Goal: Information Seeking & Learning: Learn about a topic

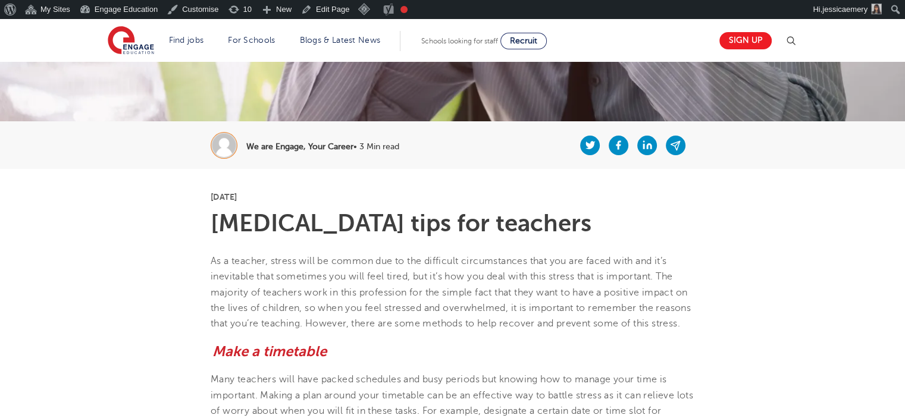
scroll to position [238, 0]
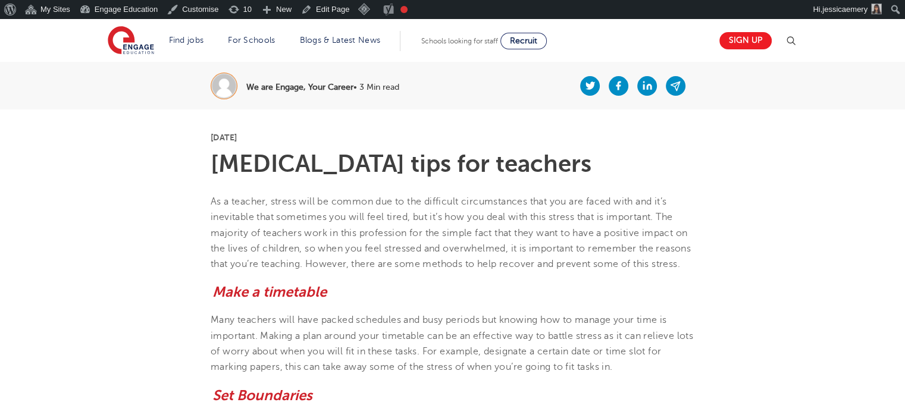
drag, startPoint x: 210, startPoint y: 198, endPoint x: 278, endPoint y: 278, distance: 105.1
click at [278, 272] on p "As a teacher, stress will be common due to the difficult circumstances that you…" at bounding box center [453, 233] width 484 height 78
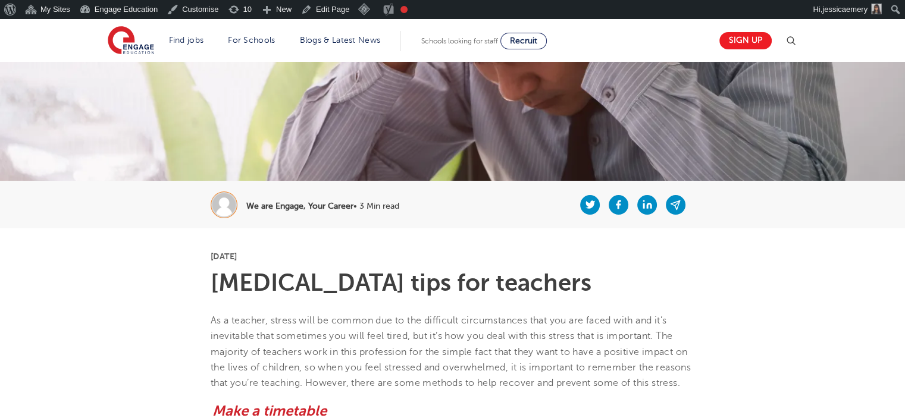
scroll to position [179, 0]
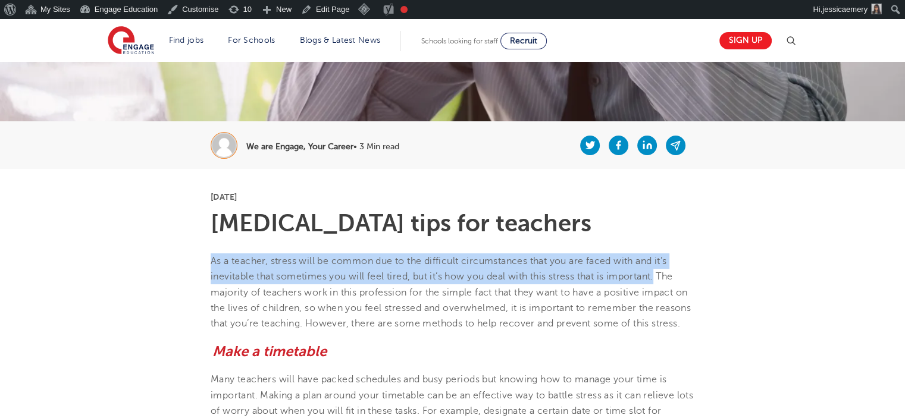
drag, startPoint x: 211, startPoint y: 260, endPoint x: 660, endPoint y: 271, distance: 449.4
click at [660, 271] on span "As a teacher, stress will be common due to the difficult circumstances that you…" at bounding box center [451, 292] width 480 height 73
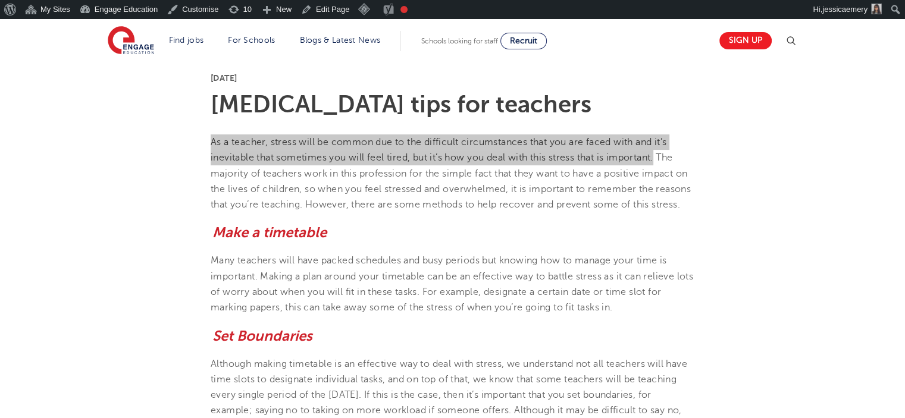
scroll to position [357, 0]
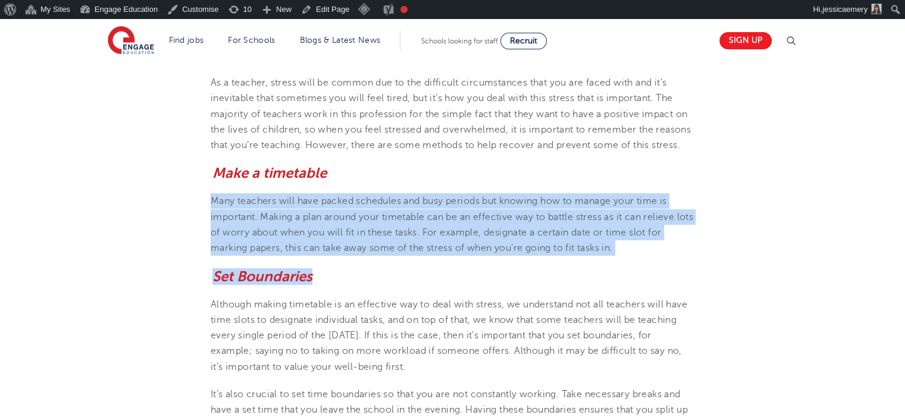
drag, startPoint x: 241, startPoint y: 227, endPoint x: 662, endPoint y: 284, distance: 425.2
click at [640, 256] on p "Many teachers will have packed schedules and busy periods but knowing how to ma…" at bounding box center [453, 224] width 484 height 62
drag, startPoint x: 636, startPoint y: 261, endPoint x: 198, endPoint y: 208, distance: 441.7
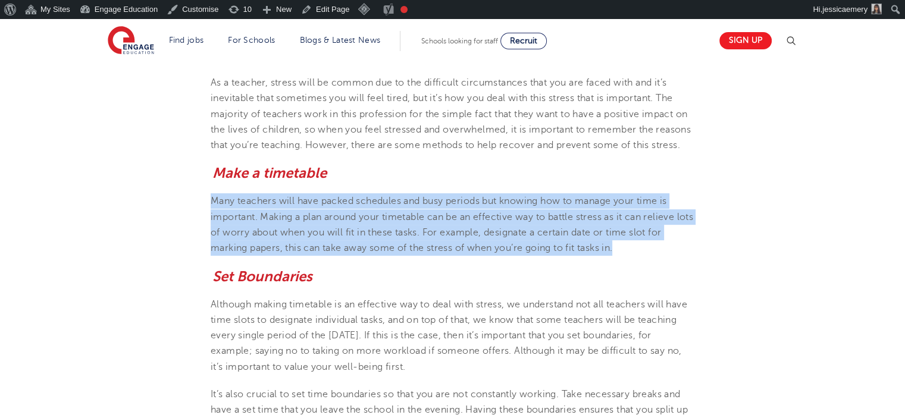
copy span "Many teachers will have packed schedules and busy periods but knowing how to ma…"
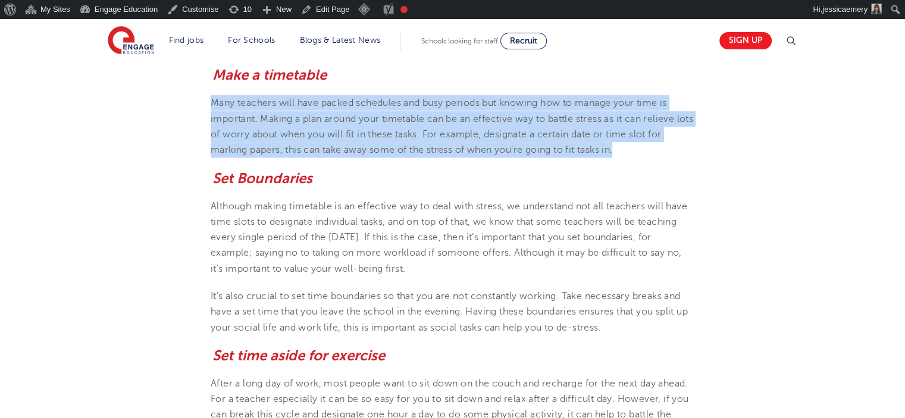
scroll to position [476, 0]
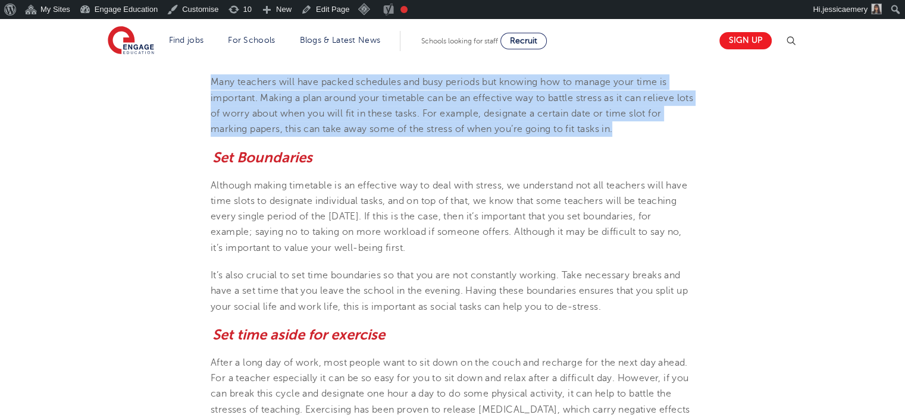
drag, startPoint x: 211, startPoint y: 199, endPoint x: 516, endPoint y: 262, distance: 312.3
click at [516, 256] on p "Although making timetable is an effective way to deal with stress, we understan…" at bounding box center [453, 217] width 484 height 78
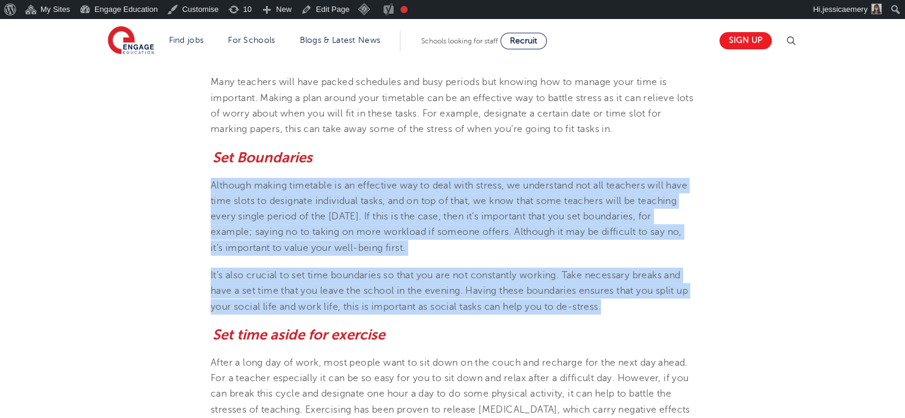
drag, startPoint x: 205, startPoint y: 197, endPoint x: 647, endPoint y: 329, distance: 460.8
copy section "Although making timetable is an effective way to deal with stress, we understan…"
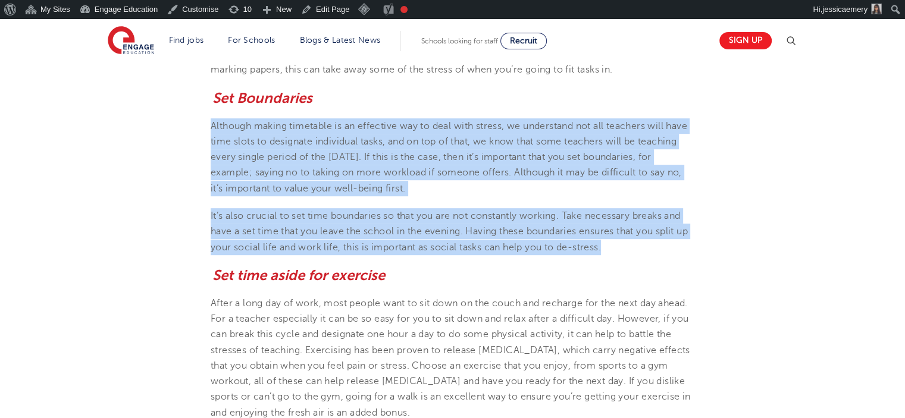
click at [97, 265] on section "14th July 2023 Stress management tips for teachers As a teacher, stress will be…" at bounding box center [453, 406] width 722 height 1188
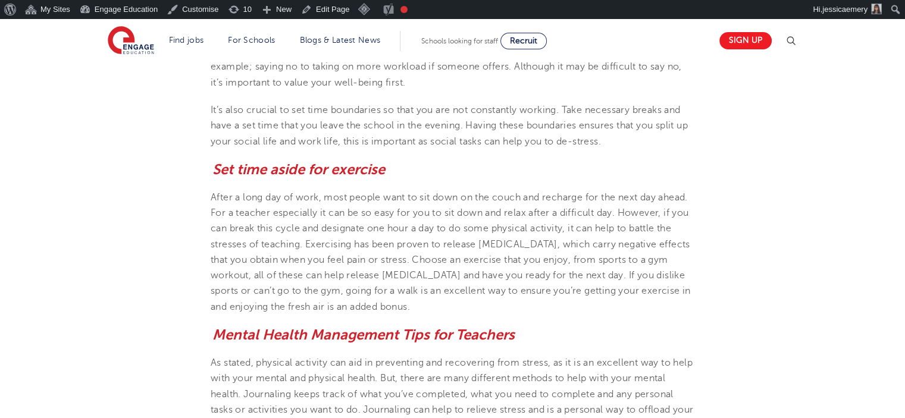
scroll to position [714, 0]
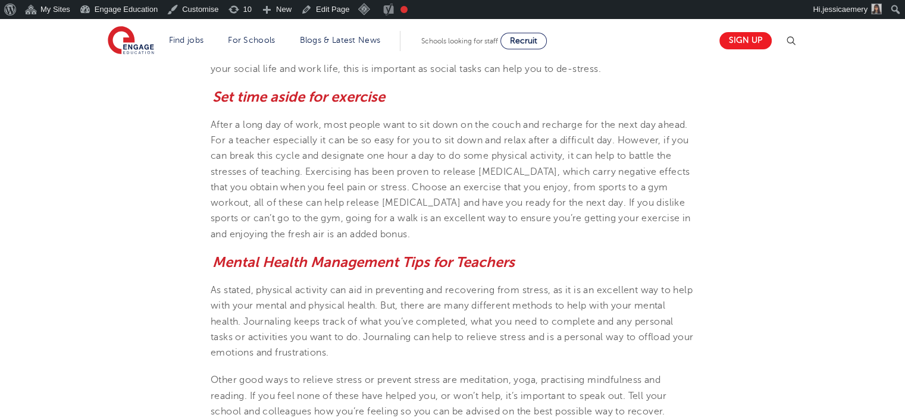
click at [127, 159] on section "14th July 2023 Stress management tips for teachers As a teacher, stress will be…" at bounding box center [453, 227] width 722 height 1188
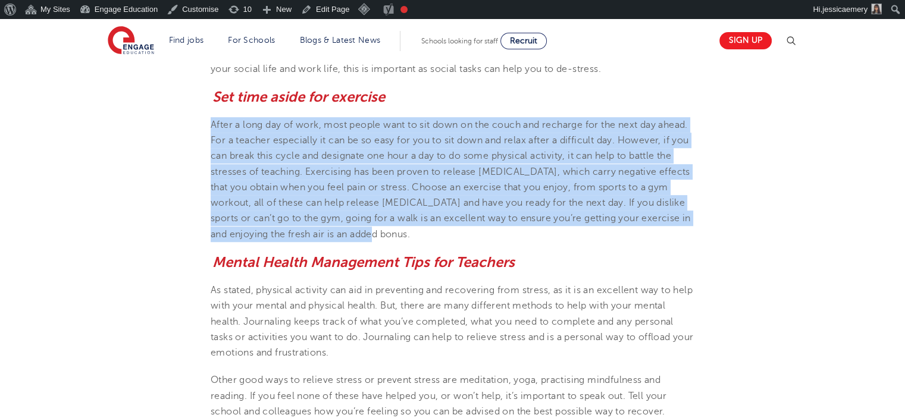
drag, startPoint x: 188, startPoint y: 136, endPoint x: 640, endPoint y: 256, distance: 468.1
click at [640, 256] on section "14th July 2023 Stress management tips for teachers As a teacher, stress will be…" at bounding box center [453, 227] width 722 height 1188
copy span "After a long day of work, most people want to sit down on the couch and recharg…"
click at [102, 202] on section "14th July 2023 Stress management tips for teachers As a teacher, stress will be…" at bounding box center [453, 227] width 722 height 1188
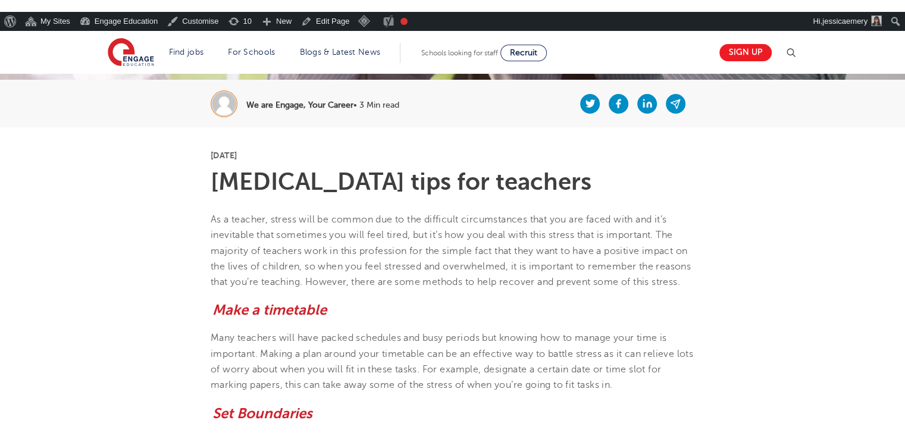
scroll to position [238, 0]
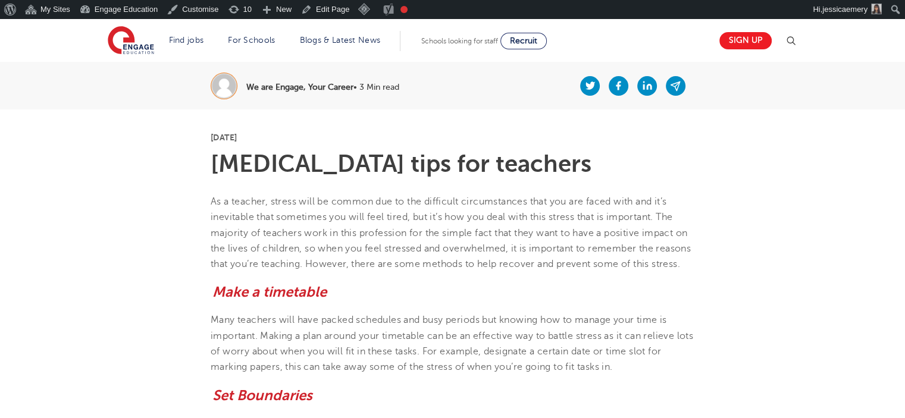
drag, startPoint x: 216, startPoint y: 159, endPoint x: 617, endPoint y: 148, distance: 401.2
copy h1 "Stress management tips for teachers"
